Goal: Find specific page/section: Find specific page/section

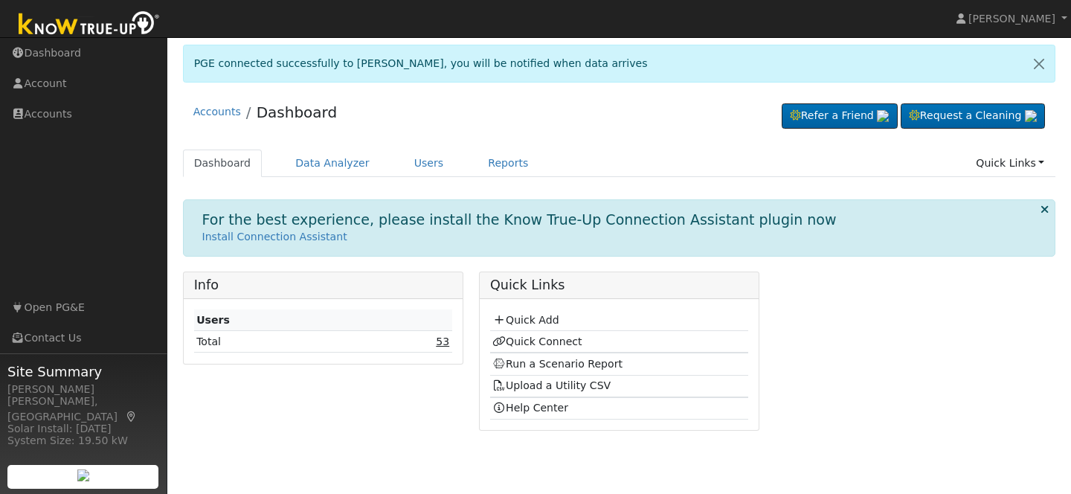
click at [440, 341] on link "53" at bounding box center [442, 342] width 13 height 12
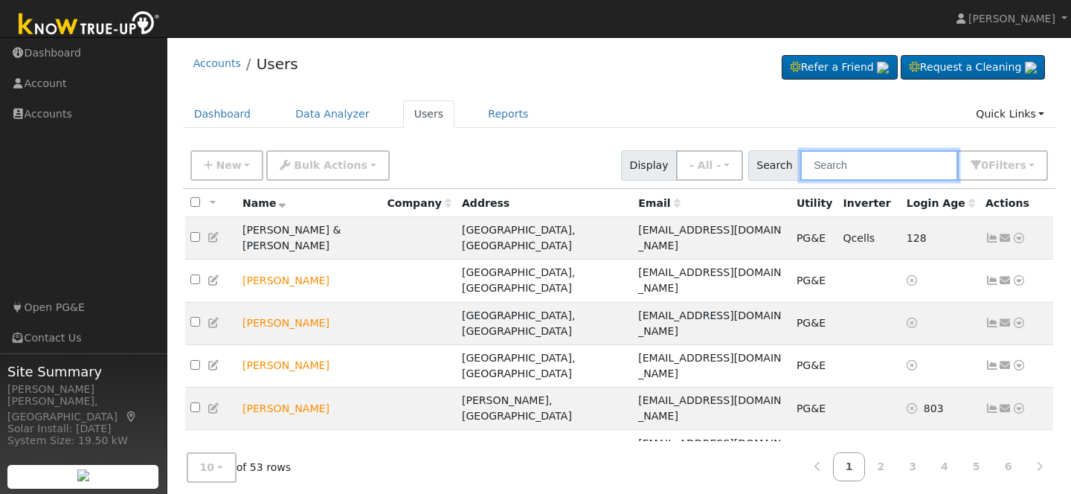
click at [854, 167] on input "text" at bounding box center [880, 165] width 158 height 31
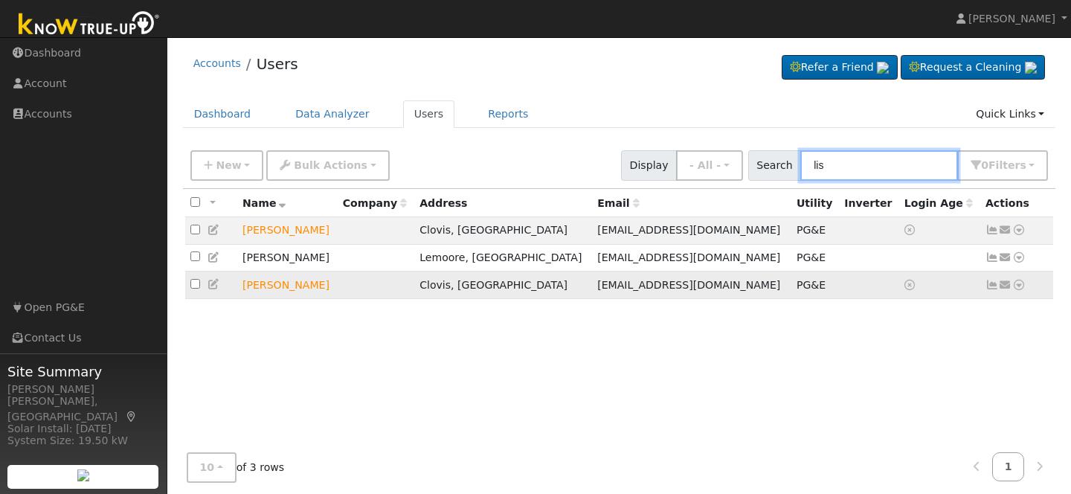
type input "lis"
click at [1020, 287] on icon at bounding box center [1019, 285] width 13 height 10
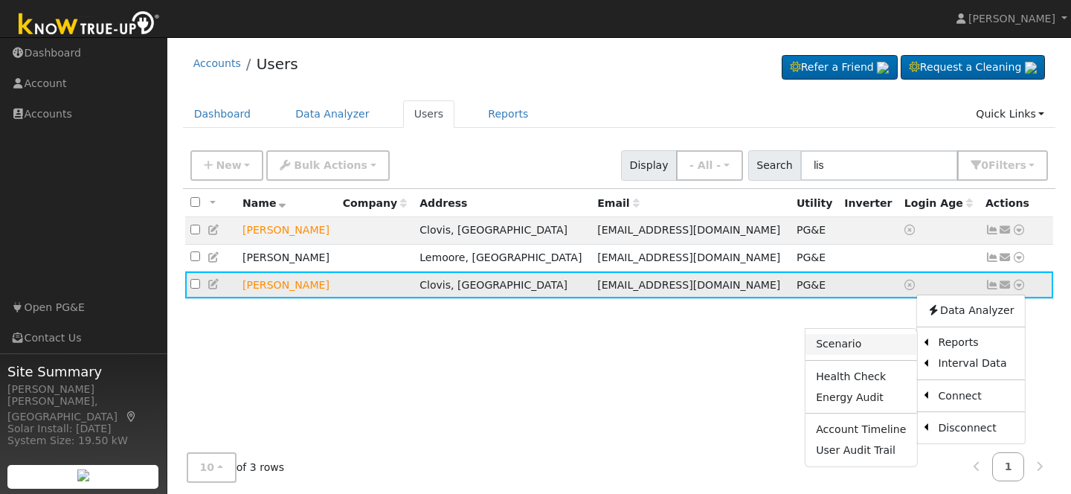
click at [879, 345] on link "Scenario" at bounding box center [861, 344] width 111 height 21
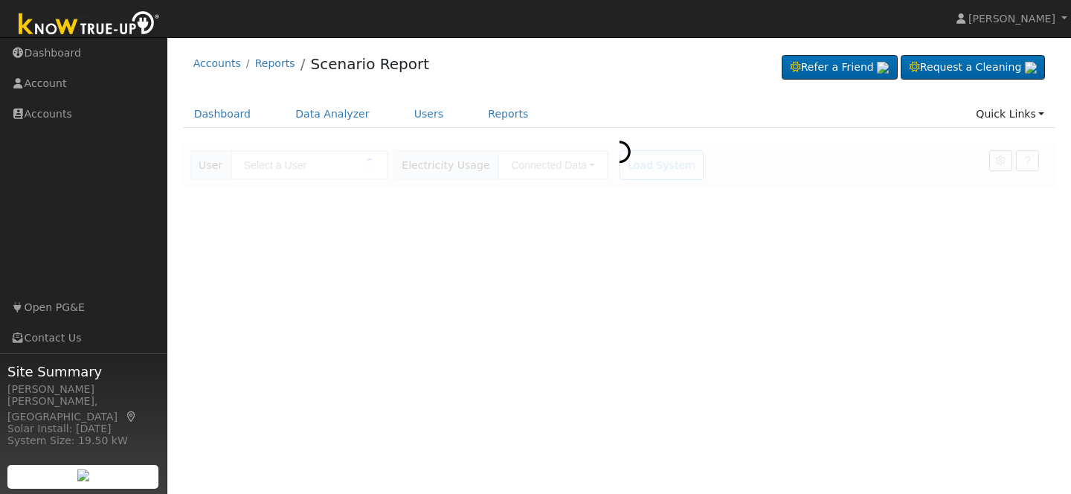
type input "[PERSON_NAME]"
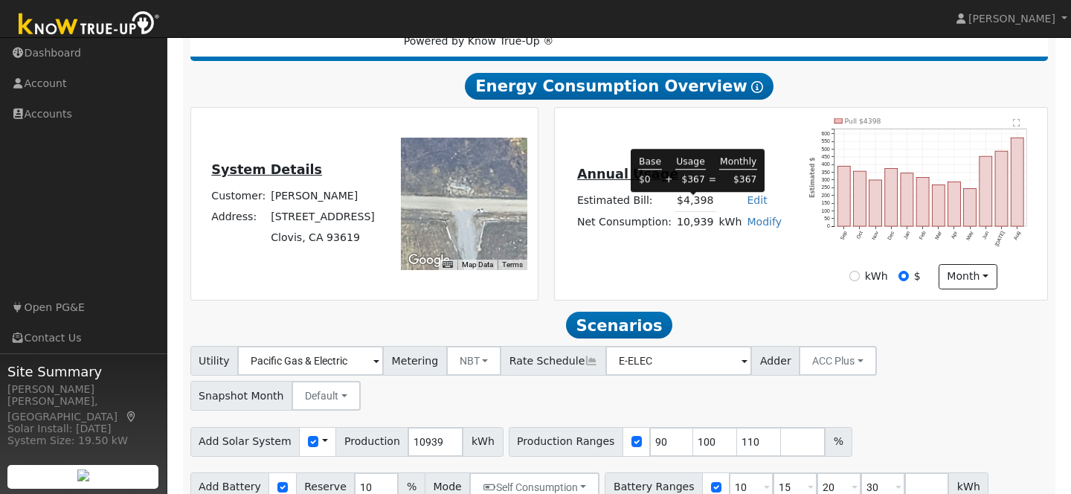
scroll to position [261, 0]
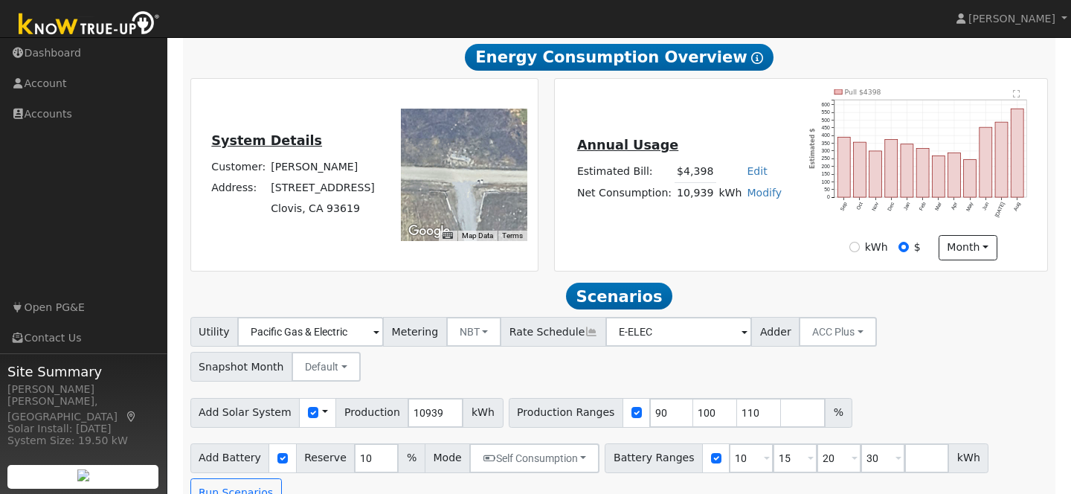
click at [379, 338] on span at bounding box center [377, 332] width 6 height 17
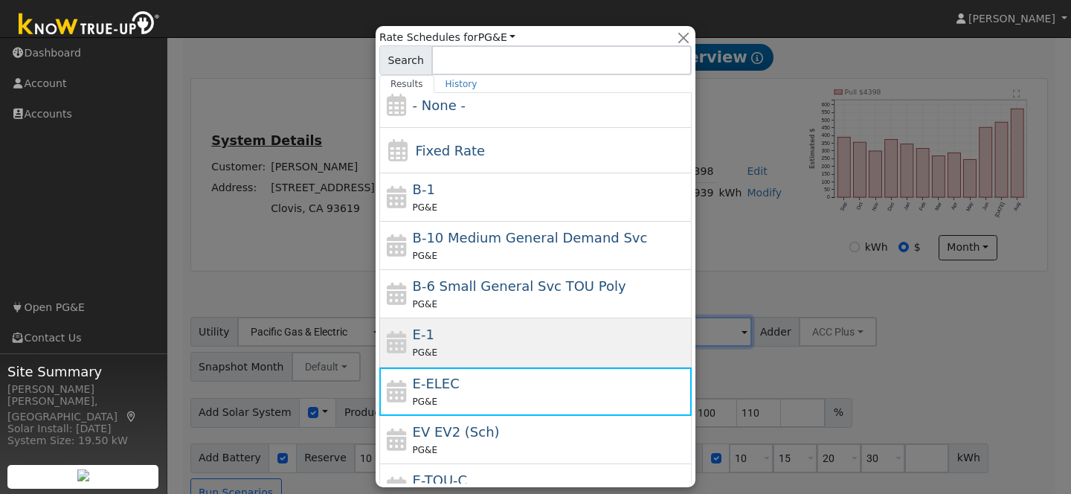
scroll to position [0, 0]
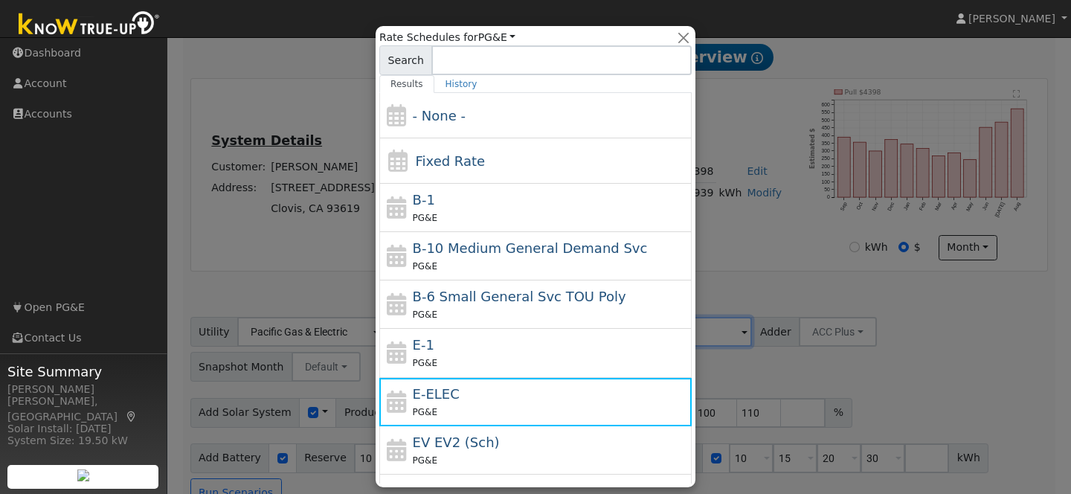
click at [755, 257] on div at bounding box center [535, 247] width 1071 height 494
